Goal: Task Accomplishment & Management: Use online tool/utility

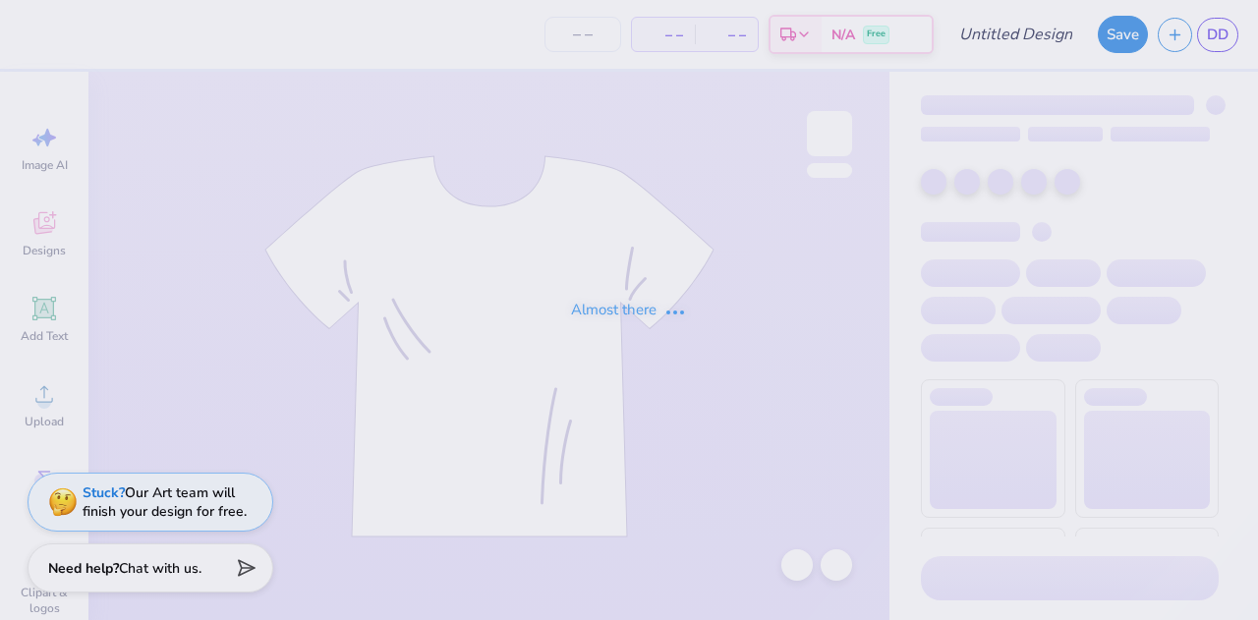
type input "Blue and white stripes"
type input "50"
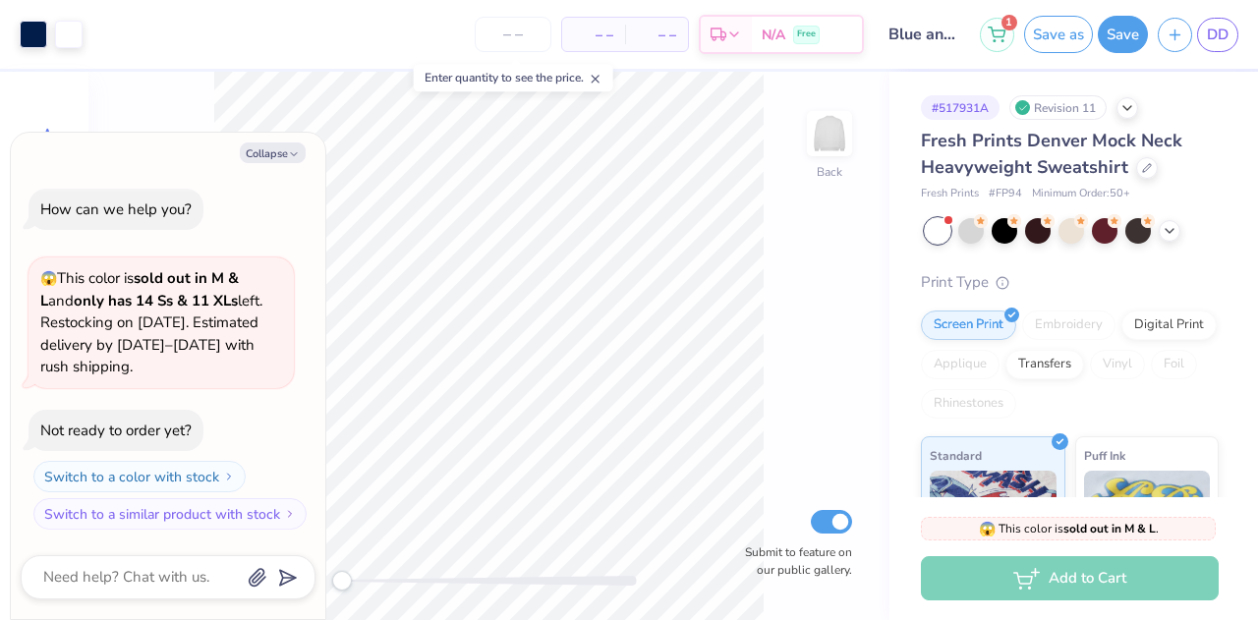
type textarea "x"
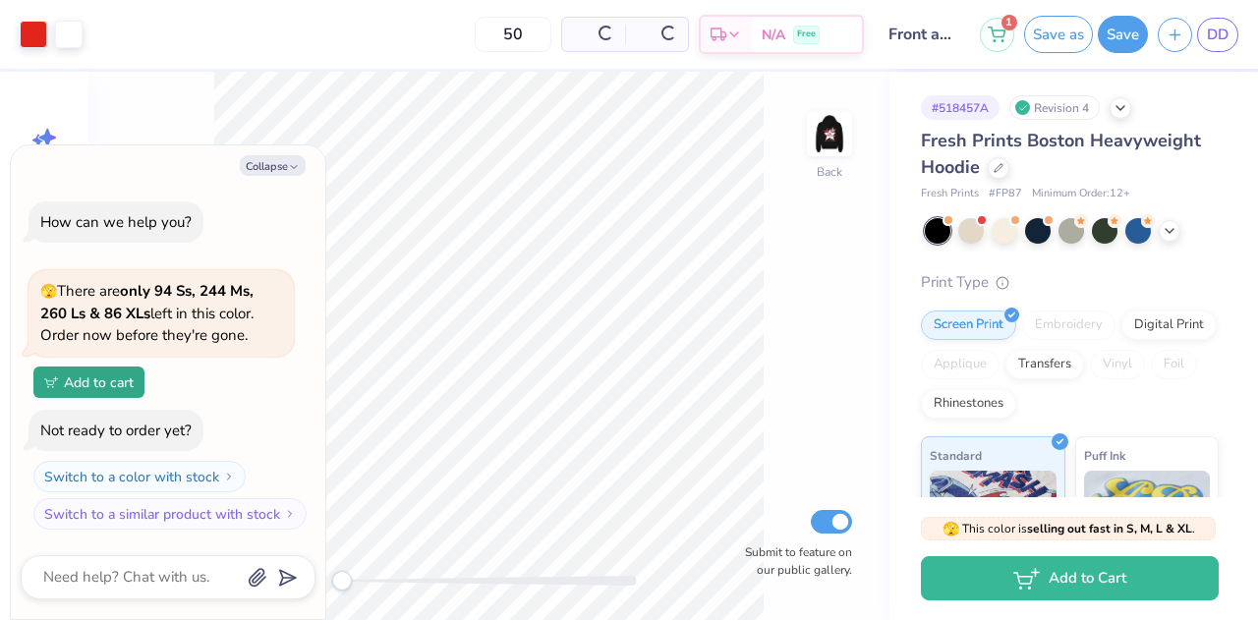
type textarea "x"
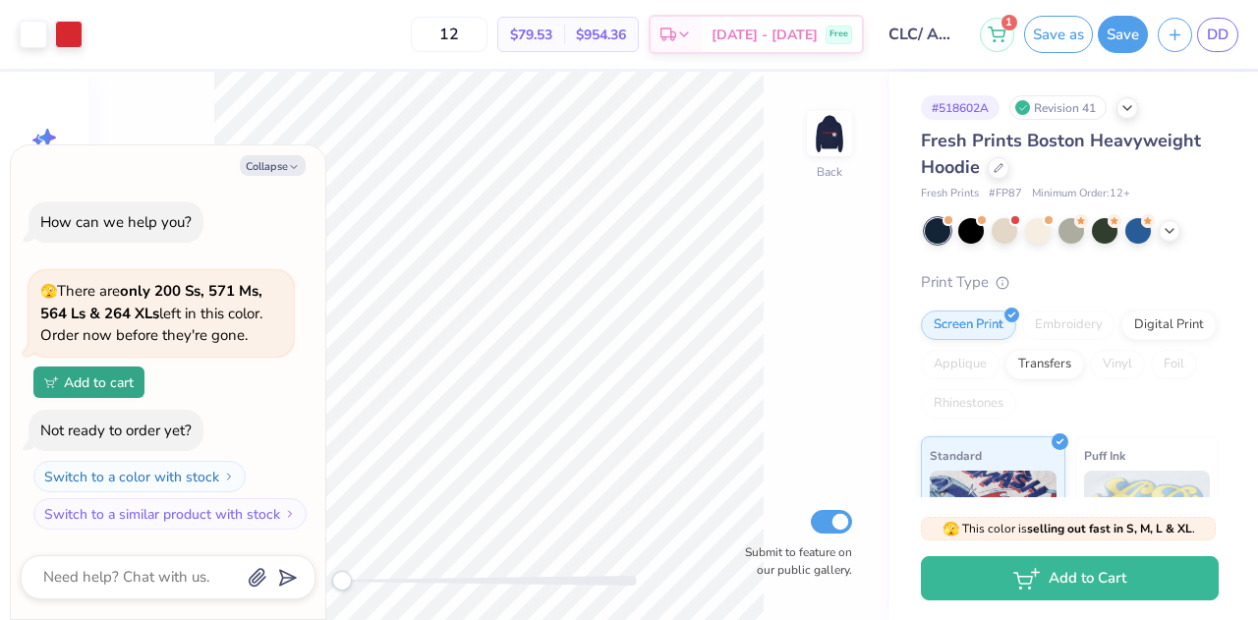
type textarea "x"
